Goal: Task Accomplishment & Management: Manage account settings

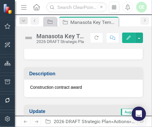
scroll to position [127, 0]
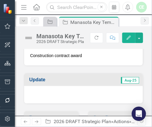
click at [62, 54] on p "Construction contract award" at bounding box center [83, 56] width 107 height 6
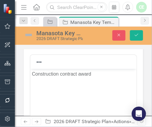
scroll to position [0, 0]
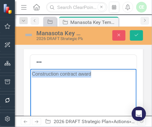
drag, startPoint x: 32, startPoint y: 73, endPoint x: 102, endPoint y: 75, distance: 70.7
click at [103, 75] on p "Construction contract award" at bounding box center [83, 73] width 103 height 7
paste body "Rich Text Area. Press ALT-0 for help."
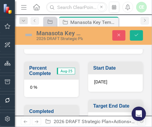
scroll to position [320, 0]
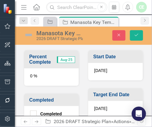
click at [107, 106] on span "[DATE]" at bounding box center [100, 108] width 13 height 5
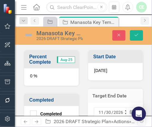
click at [108, 111] on input "30" at bounding box center [109, 112] width 6 height 6
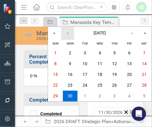
click at [67, 32] on button "‹" at bounding box center [67, 33] width 13 height 13
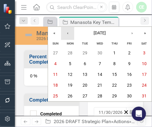
click at [67, 32] on button "‹" at bounding box center [67, 33] width 13 height 13
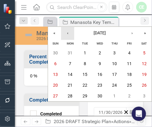
click at [67, 32] on button "‹" at bounding box center [67, 33] width 13 height 13
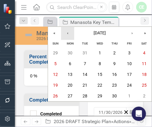
click at [68, 32] on button "‹" at bounding box center [67, 33] width 13 height 13
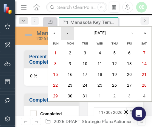
click at [68, 31] on button "‹" at bounding box center [67, 33] width 13 height 13
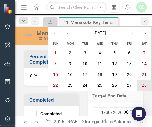
click at [146, 84] on abbr "28" at bounding box center [144, 85] width 5 height 5
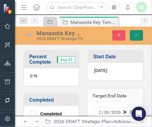
click at [135, 35] on icon "Save" at bounding box center [136, 35] width 5 height 4
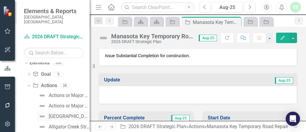
scroll to position [529, 0]
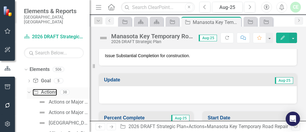
drag, startPoint x: 50, startPoint y: 88, endPoint x: 59, endPoint y: 87, distance: 8.4
click at [51, 89] on link "Action Actions" at bounding box center [45, 92] width 24 height 7
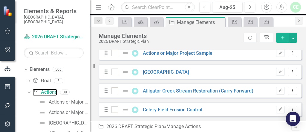
scroll to position [95, 0]
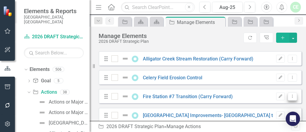
click at [152, 98] on icon "Dropdown Menu" at bounding box center [291, 96] width 5 height 4
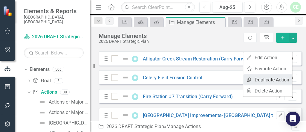
click at [152, 74] on link "Copy Duplicate Action" at bounding box center [267, 79] width 49 height 11
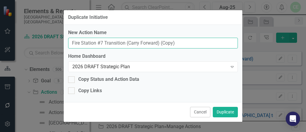
drag, startPoint x: 185, startPoint y: 44, endPoint x: 67, endPoint y: 33, distance: 119.2
click at [67, 33] on div "New Action Name Fire Station #7 Transition (Carry Forward) (Copy) Home Dashboar…" at bounding box center [153, 63] width 178 height 77
paste input "Bee Ridge Water Reclamation Facility (WRF) Expansion and Conversion to Advanced…"
type input "Bee Ridge Water Reclamation Facility (WRF) Expansion and Conversion to Advanced…"
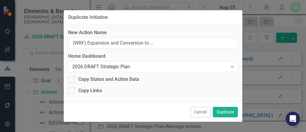
click at [152, 105] on div "Cancel Duplicate" at bounding box center [153, 112] width 178 height 20
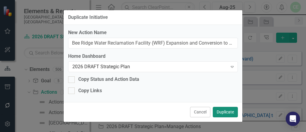
click at [152, 111] on button "Duplicate" at bounding box center [224, 112] width 25 height 10
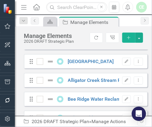
scroll to position [92, 0]
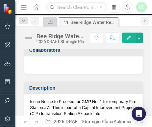
scroll to position [127, 0]
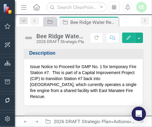
click at [35, 66] on p "Issue Notice to Proceed for GMP No. 1 for temporary Fire Station #7. This is pa…" at bounding box center [83, 82] width 107 height 36
click at [33, 68] on p "Issue Notice to Proceed for GMP No. 1 for temporary Fire Station #7. This is pa…" at bounding box center [83, 82] width 107 height 36
click at [32, 68] on p "Issue Notice to Proceed for GMP No. 1 for temporary Fire Station #7. This is pa…" at bounding box center [83, 82] width 107 height 36
click at [33, 67] on p "Issue Notice to Proceed for GMP No. 1 for temporary Fire Station #7. This is pa…" at bounding box center [83, 82] width 107 height 36
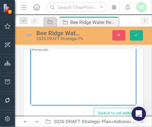
scroll to position [183, 0]
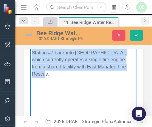
drag, startPoint x: 31, startPoint y: 31, endPoint x: 130, endPoint y: 76, distance: 108.5
click at [130, 76] on body "Issue Notice to Proceed for GMP No. 1 for temporary Fire Station #7. This is pa…" at bounding box center [83, 71] width 106 height 90
paste body "Rich Text Area. Press ALT-0 for help."
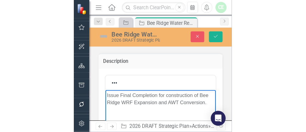
scroll to position [87, 0]
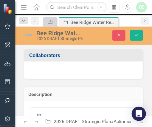
click at [51, 70] on div at bounding box center [83, 69] width 119 height 17
click at [137, 34] on icon "Save" at bounding box center [136, 35] width 5 height 4
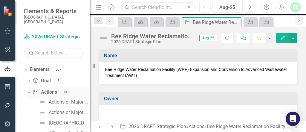
click at [53, 89] on link "Action Actions" at bounding box center [45, 92] width 24 height 7
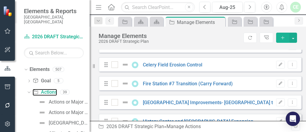
scroll to position [95, 0]
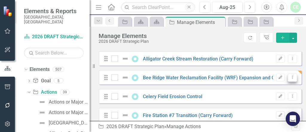
click at [152, 79] on icon "Dropdown Menu" at bounding box center [291, 77] width 5 height 4
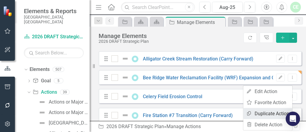
click at [152, 113] on link "Copy Duplicate Action" at bounding box center [267, 113] width 49 height 11
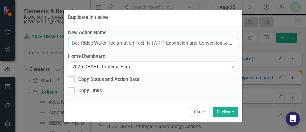
click at [74, 40] on input "Bee Ridge Water Reclamation Facility (WRF) Expansion and Conversion to Advanced…" at bounding box center [152, 43] width 169 height 11
drag, startPoint x: 71, startPoint y: 42, endPoint x: 255, endPoint y: 70, distance: 185.2
click at [152, 70] on div "Duplicate Initiative New Action Name Bee Ridge Water Reclamation Facility (WRF)…" at bounding box center [153, 66] width 306 height 132
paste input "[PERSON_NAME] Road Transmission System Improvements Project"
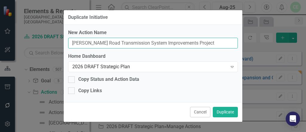
scroll to position [0, 0]
type input "[PERSON_NAME] Road Transmission System Improvements Project"
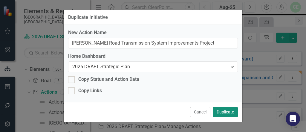
click at [152, 111] on button "Duplicate" at bounding box center [224, 112] width 25 height 10
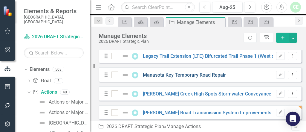
scroll to position [223, 0]
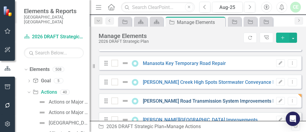
click at [152, 103] on link "[PERSON_NAME] Road Transmission System Improvements Project" at bounding box center [215, 101] width 145 height 6
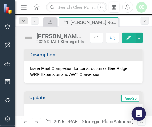
scroll to position [127, 0]
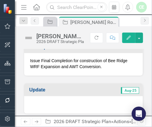
click at [30, 59] on p "Issue Final Completion for construction of Bee Ridge WRF Expansion and AWT Conv…" at bounding box center [83, 64] width 107 height 12
click at [31, 59] on p "Issue Final Completion for construction of Bee Ridge WRF Expansion and AWT Conv…" at bounding box center [83, 64] width 107 height 12
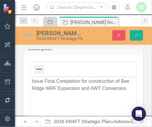
scroll to position [0, 0]
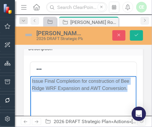
drag, startPoint x: 44, startPoint y: 83, endPoint x: 129, endPoint y: 93, distance: 85.9
click at [129, 94] on body "Issue Final Completion for construction of Bee Ridge WRF Expansion and AWT Conv…" at bounding box center [83, 121] width 106 height 90
paste body "Rich Text Area. Press ALT-0 for help."
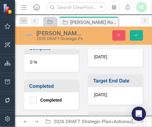
scroll to position [350, 0]
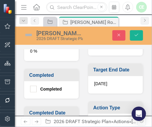
click at [100, 85] on div "[DATE]" at bounding box center [115, 84] width 55 height 17
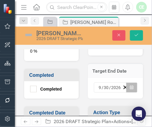
click at [130, 86] on icon "Calendar" at bounding box center [132, 87] width 4 height 4
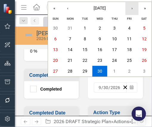
click at [134, 7] on button "›" at bounding box center [132, 8] width 13 height 13
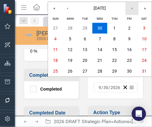
click at [134, 7] on button "›" at bounding box center [132, 8] width 13 height 13
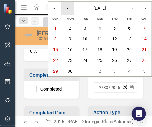
click at [70, 10] on button "‹" at bounding box center [67, 8] width 13 height 13
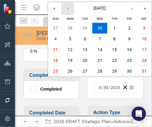
click at [70, 10] on button "‹" at bounding box center [67, 8] width 13 height 13
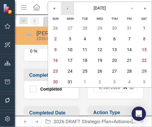
click at [70, 10] on button "‹" at bounding box center [67, 8] width 13 height 13
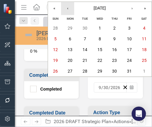
click at [70, 10] on button "‹" at bounding box center [67, 8] width 13 height 13
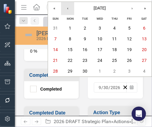
click at [70, 10] on button "‹" at bounding box center [67, 8] width 13 height 13
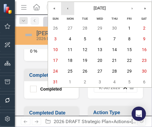
click at [70, 10] on button "‹" at bounding box center [67, 8] width 13 height 13
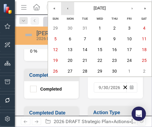
click at [70, 10] on button "‹" at bounding box center [67, 8] width 13 height 13
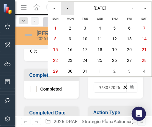
click at [70, 10] on button "‹" at bounding box center [67, 8] width 13 height 13
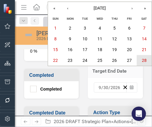
click at [141, 59] on button "28" at bounding box center [144, 60] width 15 height 11
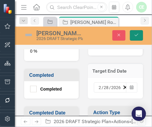
click at [135, 35] on icon "Save" at bounding box center [136, 35] width 5 height 4
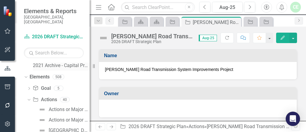
scroll to position [528, 0]
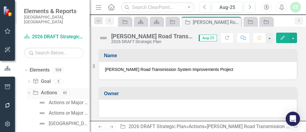
click at [50, 89] on link "Action Actions" at bounding box center [45, 92] width 24 height 7
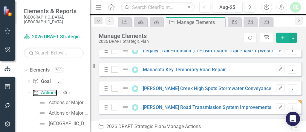
scroll to position [223, 0]
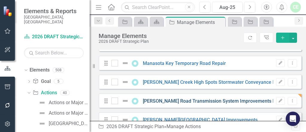
click at [152, 104] on link "[PERSON_NAME] Road Transmission System Improvements Project" at bounding box center [215, 101] width 145 height 6
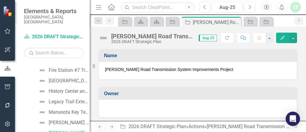
scroll to position [624, 0]
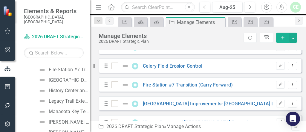
scroll to position [127, 0]
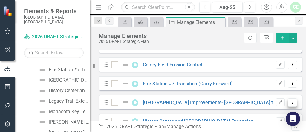
click at [152, 104] on icon "Dropdown Menu" at bounding box center [291, 102] width 5 height 4
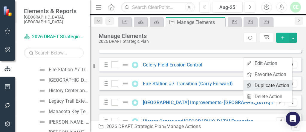
click at [152, 86] on link "Copy Duplicate Action" at bounding box center [267, 85] width 49 height 11
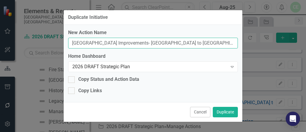
drag, startPoint x: 70, startPoint y: 41, endPoint x: 197, endPoint y: 50, distance: 127.1
click at [152, 54] on div "New Action Name [GEOGRAPHIC_DATA] Improvements- [GEOGRAPHIC_DATA] to [GEOGRAPHI…" at bounding box center [153, 63] width 178 height 77
paste input "Home Depot Master Lift Station (MLS"
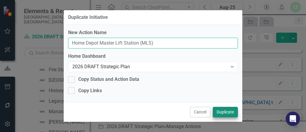
type input "Home Depot Master Lift Station (MLS)"
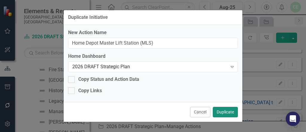
click at [152, 113] on button "Duplicate" at bounding box center [224, 112] width 25 height 10
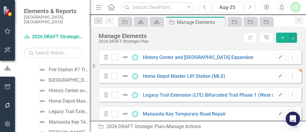
scroll to position [191, 0]
click at [152, 79] on link "Home Depot Master Lift Station (MLS)" at bounding box center [184, 76] width 82 height 6
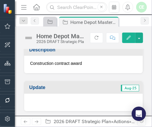
scroll to position [127, 0]
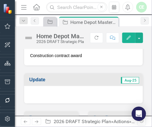
click at [58, 56] on p "Construction contract award" at bounding box center [83, 56] width 107 height 6
click at [59, 56] on p "Construction contract award" at bounding box center [83, 56] width 107 height 6
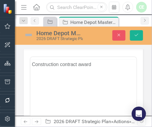
scroll to position [0, 0]
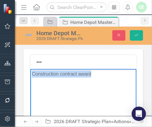
drag, startPoint x: 32, startPoint y: 75, endPoint x: 90, endPoint y: 75, distance: 58.5
click at [112, 75] on p "Construction contract award" at bounding box center [83, 73] width 103 height 7
paste body "Rich Text Area. Press ALT-0 for help."
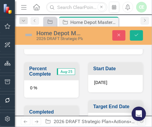
scroll to position [352, 0]
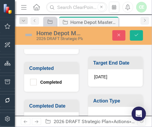
click at [102, 77] on div "[DATE]" at bounding box center [115, 77] width 55 height 17
click at [103, 77] on div "[DATE]" at bounding box center [115, 77] width 55 height 17
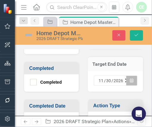
click at [130, 78] on icon "button" at bounding box center [132, 80] width 4 height 4
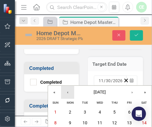
click at [69, 92] on button "‹" at bounding box center [67, 92] width 13 height 13
click at [70, 91] on button "‹" at bounding box center [67, 92] width 13 height 13
click at [71, 91] on button "‹" at bounding box center [67, 92] width 13 height 13
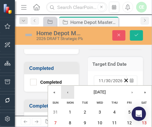
click at [70, 91] on button "‹" at bounding box center [67, 92] width 13 height 13
click at [71, 91] on button "‹" at bounding box center [67, 92] width 13 height 13
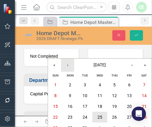
scroll to position [416, 0]
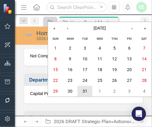
click at [87, 91] on abbr "31" at bounding box center [85, 91] width 5 height 5
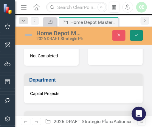
click at [138, 35] on icon "Save" at bounding box center [136, 35] width 5 height 4
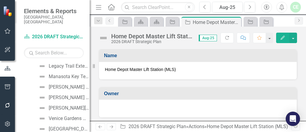
scroll to position [720, 0]
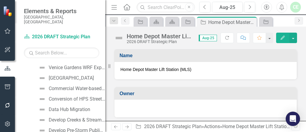
drag, startPoint x: 90, startPoint y: 73, endPoint x: 103, endPoint y: 74, distance: 13.1
click at [105, 74] on div "Resize" at bounding box center [107, 66] width 5 height 132
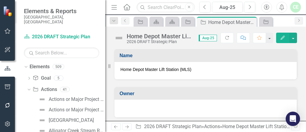
scroll to position [529, 0]
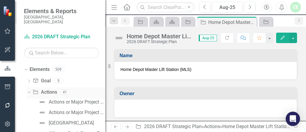
click at [53, 89] on link "Action Actions" at bounding box center [45, 92] width 24 height 7
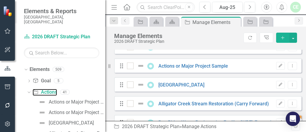
scroll to position [95, 0]
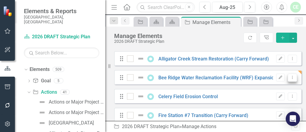
click at [152, 79] on icon "Dropdown Menu" at bounding box center [291, 77] width 5 height 4
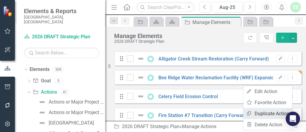
click at [152, 115] on link "Copy Duplicate Action" at bounding box center [267, 113] width 49 height 11
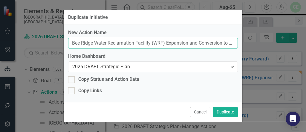
scroll to position [0, 95]
drag, startPoint x: 71, startPoint y: 42, endPoint x: 266, endPoint y: 63, distance: 196.0
click at [152, 63] on div "Duplicate Initiative New Action Name Bee Ridge Water Reclamation Facility (WRF)…" at bounding box center [153, 66] width 306 height 132
paste input "Fleet Services Facility"
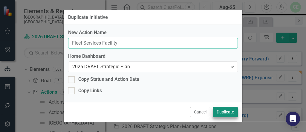
type input "Fleet Services Facility"
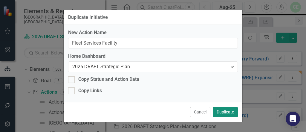
click at [152, 113] on button "Duplicate" at bounding box center [224, 112] width 25 height 10
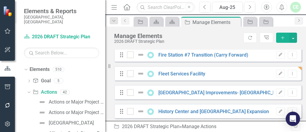
scroll to position [159, 0]
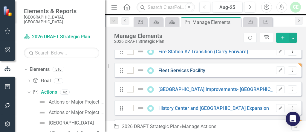
click at [152, 73] on link "Fleet Services Facility" at bounding box center [181, 70] width 47 height 6
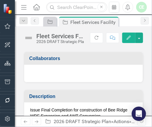
scroll to position [95, 0]
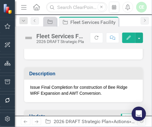
click at [32, 89] on p "Issue Final Completion for construction of Bee Ridge WRF Expansion and AWT Conv…" at bounding box center [83, 90] width 107 height 12
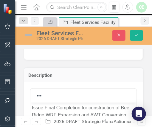
scroll to position [127, 0]
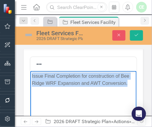
drag, startPoint x: 32, startPoint y: 75, endPoint x: 120, endPoint y: 90, distance: 89.6
click at [128, 92] on body "Issue Final Completion for construction of Bee Ridge WRF Expansion and AWT Conv…" at bounding box center [83, 116] width 106 height 90
paste body "Rich Text Area. Press ALT-0 for help."
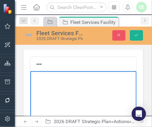
drag, startPoint x: 41, startPoint y: 77, endPoint x: 44, endPoint y: 79, distance: 4.0
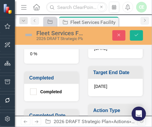
scroll to position [350, 0]
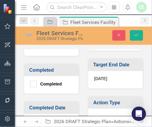
click at [104, 77] on span "[DATE]" at bounding box center [100, 78] width 13 height 5
click at [103, 76] on span "[DATE]" at bounding box center [100, 78] width 13 height 5
click at [103, 77] on span "[DATE]" at bounding box center [100, 78] width 13 height 5
click at [116, 77] on div "[DATE]" at bounding box center [115, 79] width 55 height 17
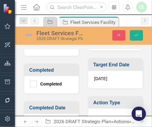
click at [116, 76] on div "[DATE]" at bounding box center [115, 79] width 55 height 17
click at [103, 76] on span "[DATE]" at bounding box center [100, 78] width 13 height 5
click at [102, 76] on span "[DATE]" at bounding box center [100, 78] width 13 height 5
click at [103, 76] on span "[DATE]" at bounding box center [100, 78] width 13 height 5
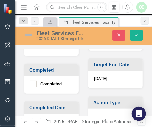
click at [91, 75] on div "[DATE]" at bounding box center [115, 79] width 55 height 17
click at [92, 75] on div "[DATE]" at bounding box center [115, 79] width 55 height 17
click at [114, 78] on div "[DATE]" at bounding box center [115, 79] width 55 height 17
click at [110, 77] on div "[DATE]" at bounding box center [115, 79] width 55 height 17
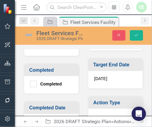
click at [105, 62] on h3 "Target End Date" at bounding box center [116, 64] width 47 height 5
click at [106, 62] on h3 "Target End Date" at bounding box center [116, 64] width 47 height 5
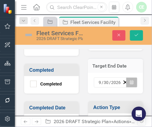
click at [130, 80] on icon "Calendar" at bounding box center [132, 82] width 4 height 4
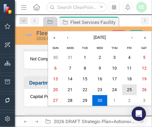
scroll to position [414, 0]
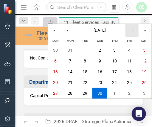
click at [135, 34] on button "›" at bounding box center [132, 30] width 13 height 13
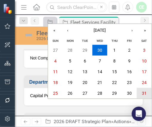
click at [141, 92] on button "31" at bounding box center [144, 93] width 15 height 11
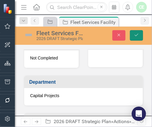
click at [135, 36] on icon "Save" at bounding box center [136, 35] width 5 height 4
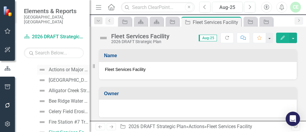
scroll to position [540, 0]
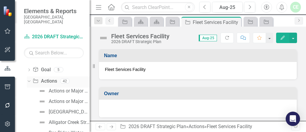
click at [47, 78] on link "Action Actions" at bounding box center [45, 81] width 24 height 7
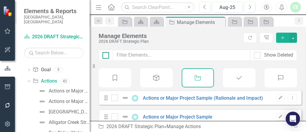
click at [105, 55] on input "checkbox" at bounding box center [104, 54] width 4 height 4
checkbox input "true"
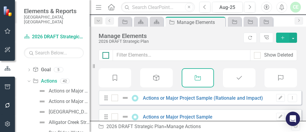
checkbox input "true"
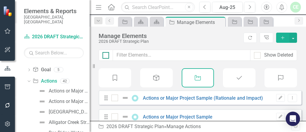
checkbox input "true"
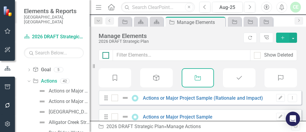
checkbox input "true"
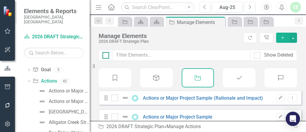
checkbox input "true"
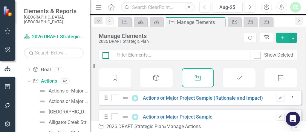
checkbox input "true"
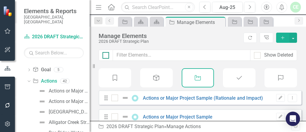
checkbox input "true"
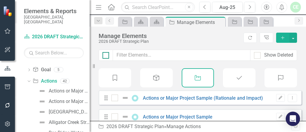
checkbox input "true"
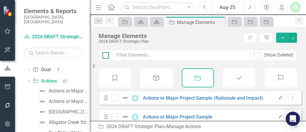
checkbox input "true"
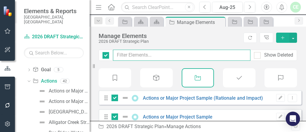
click at [137, 54] on input "text" at bounding box center [181, 55] width 137 height 11
type input "c"
checkbox input "false"
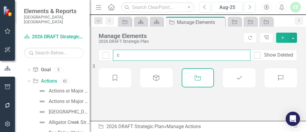
type input "ca"
checkbox input "false"
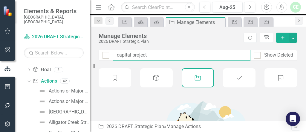
type input "capital project"
click at [152, 54] on input "capital project" at bounding box center [181, 55] width 137 height 11
drag, startPoint x: 152, startPoint y: 54, endPoint x: 92, endPoint y: 44, distance: 60.4
click at [115, 55] on input "capital project" at bounding box center [181, 55] width 137 height 11
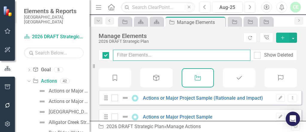
checkbox input "false"
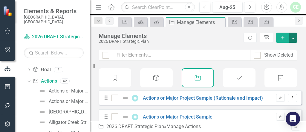
click at [152, 40] on button "button" at bounding box center [293, 38] width 8 height 10
